Goal: Task Accomplishment & Management: Manage account settings

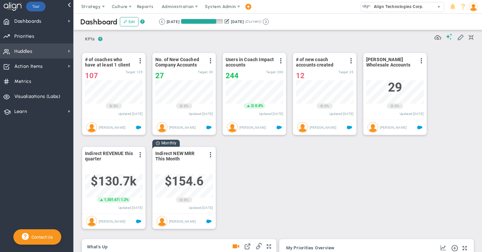
click at [39, 53] on span "Huddles Huddles" at bounding box center [36, 50] width 73 height 15
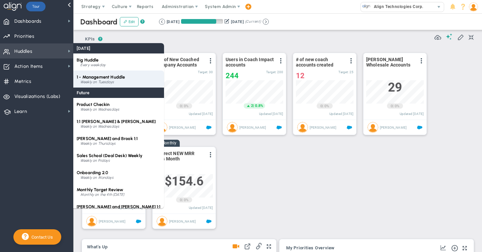
click at [104, 78] on span "1 - Management Huddle" at bounding box center [101, 77] width 48 height 5
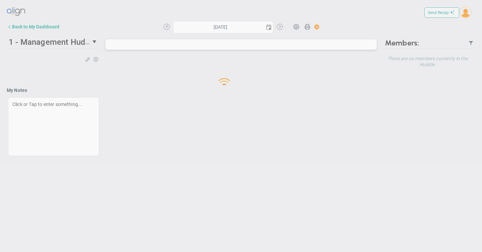
type input "[DATE]"
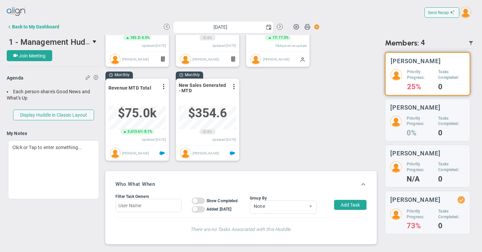
scroll to position [236, 0]
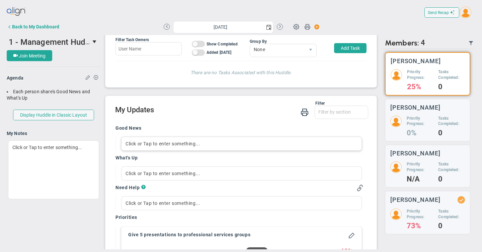
click at [130, 144] on div "Click or Tap to enter something..." at bounding box center [241, 144] width 241 height 14
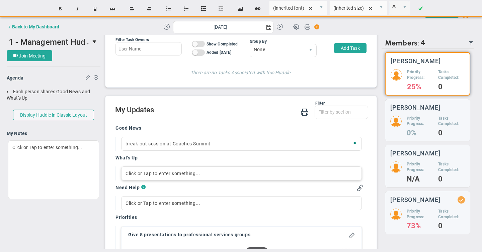
click at [133, 176] on div "Click or Tap to enter something..." at bounding box center [241, 174] width 241 height 14
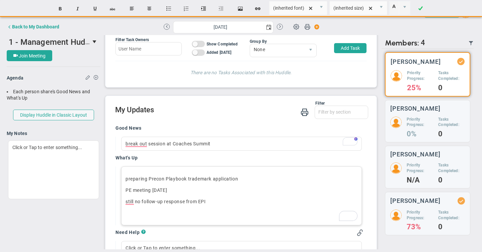
click at [212, 202] on p "still no follow-up response from EPI" at bounding box center [241, 201] width 232 height 7
drag, startPoint x: 136, startPoint y: 202, endPoint x: 221, endPoint y: 200, distance: 85.0
click at [221, 200] on p "still no follow-up response from EPI" at bounding box center [241, 201] width 232 height 7
click at [224, 146] on div "break out session at Coaches Summit" at bounding box center [241, 144] width 241 height 14
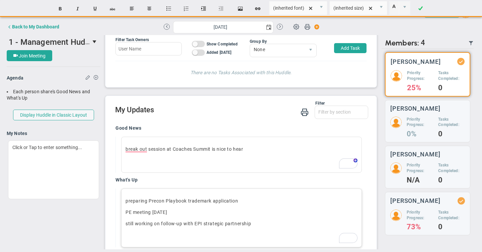
click at [253, 221] on p "still working on follow-up with EPI strategic partnership" at bounding box center [241, 223] width 232 height 7
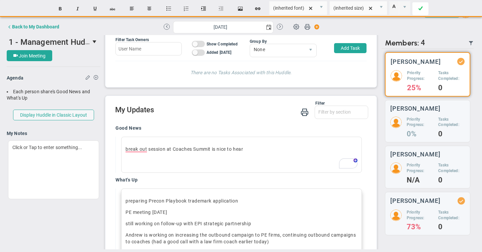
click at [421, 6] on span at bounding box center [420, 9] width 4 height 16
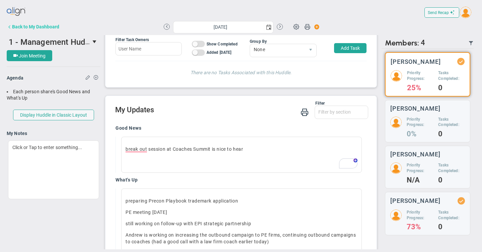
click at [52, 25] on div "Back to My Dashboard" at bounding box center [35, 26] width 47 height 5
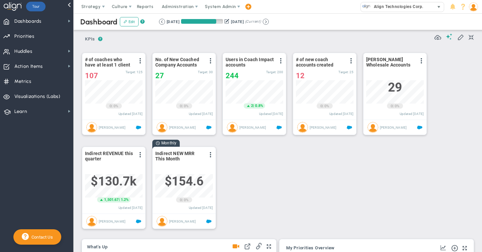
scroll to position [23, 58]
click at [393, 5] on span "Align Technologies Corp." at bounding box center [396, 6] width 53 height 9
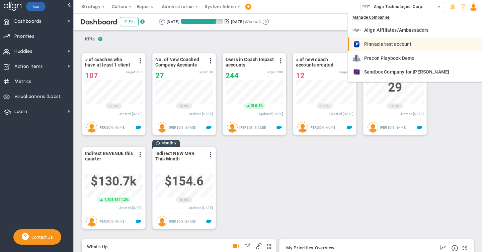
click at [389, 43] on span "Pinnacle test account" at bounding box center [387, 44] width 47 height 5
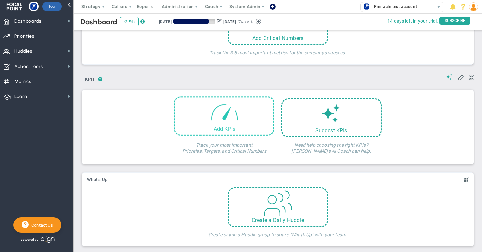
scroll to position [57, 0]
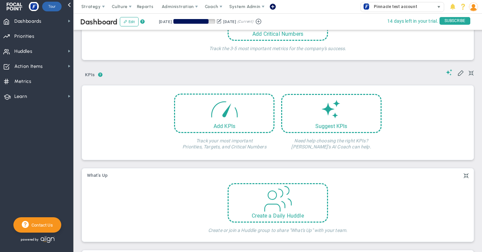
click at [390, 7] on span "Pinnacle test account" at bounding box center [393, 6] width 47 height 9
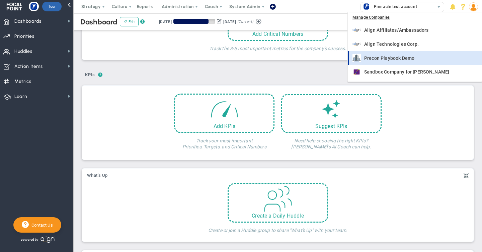
click at [388, 60] on span "Precon Playbook Demo" at bounding box center [389, 58] width 50 height 5
